Goal: Find specific page/section: Find specific page/section

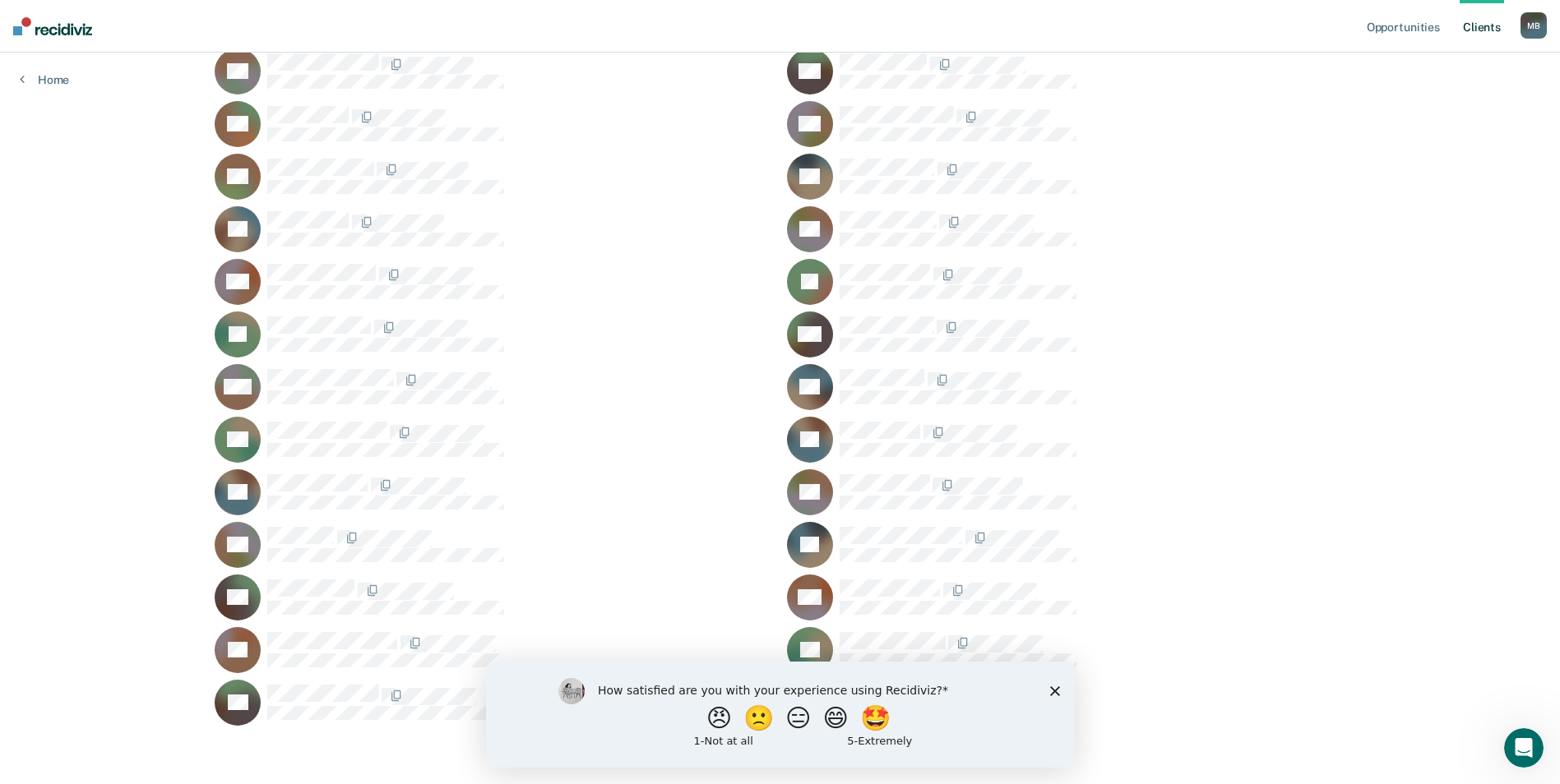
scroll to position [311, 0]
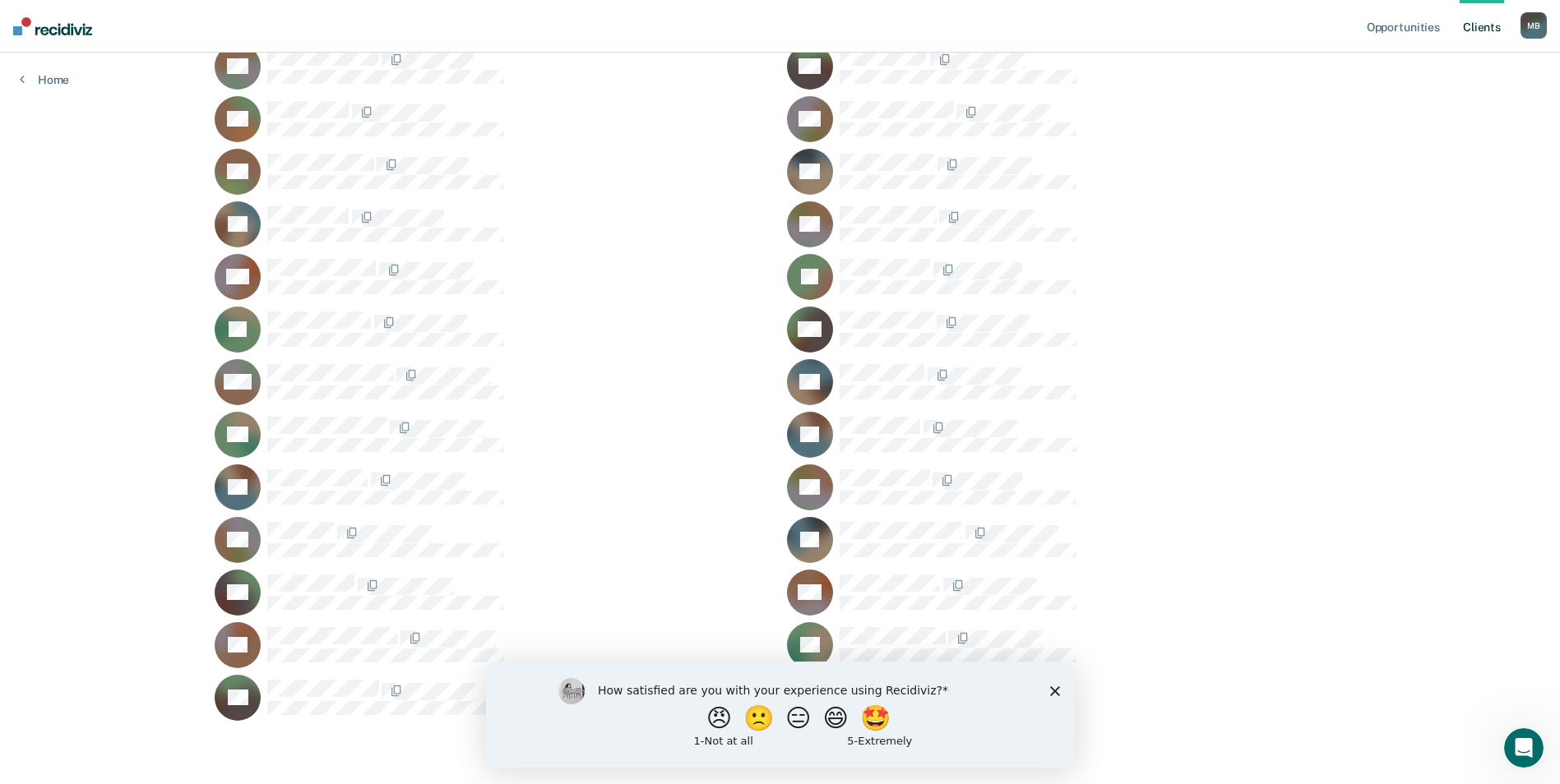
click at [1055, 685] on icon "Close survey" at bounding box center [1054, 690] width 10 height 10
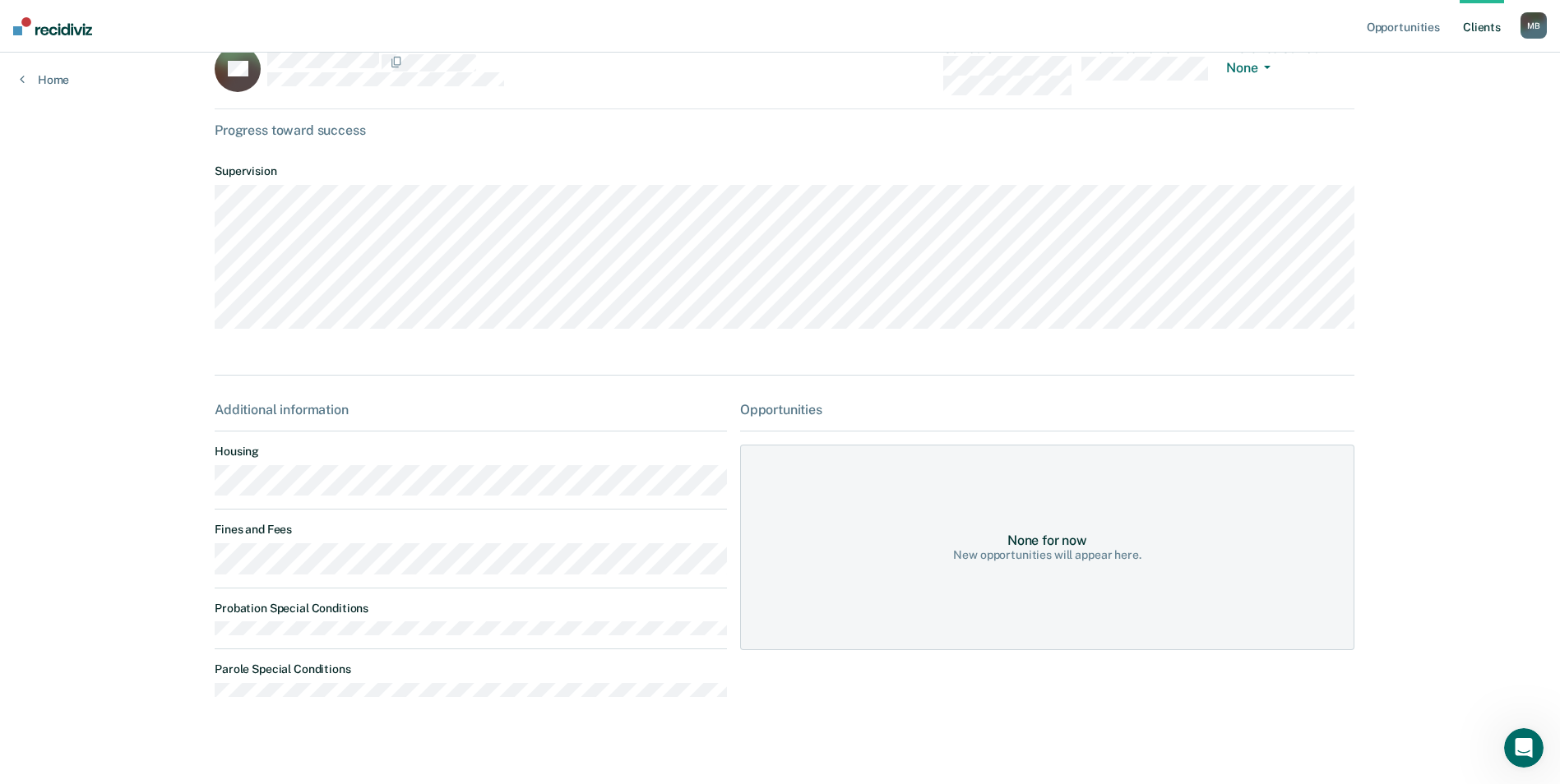
scroll to position [55, 0]
